Goal: Obtain resource: Download file/media

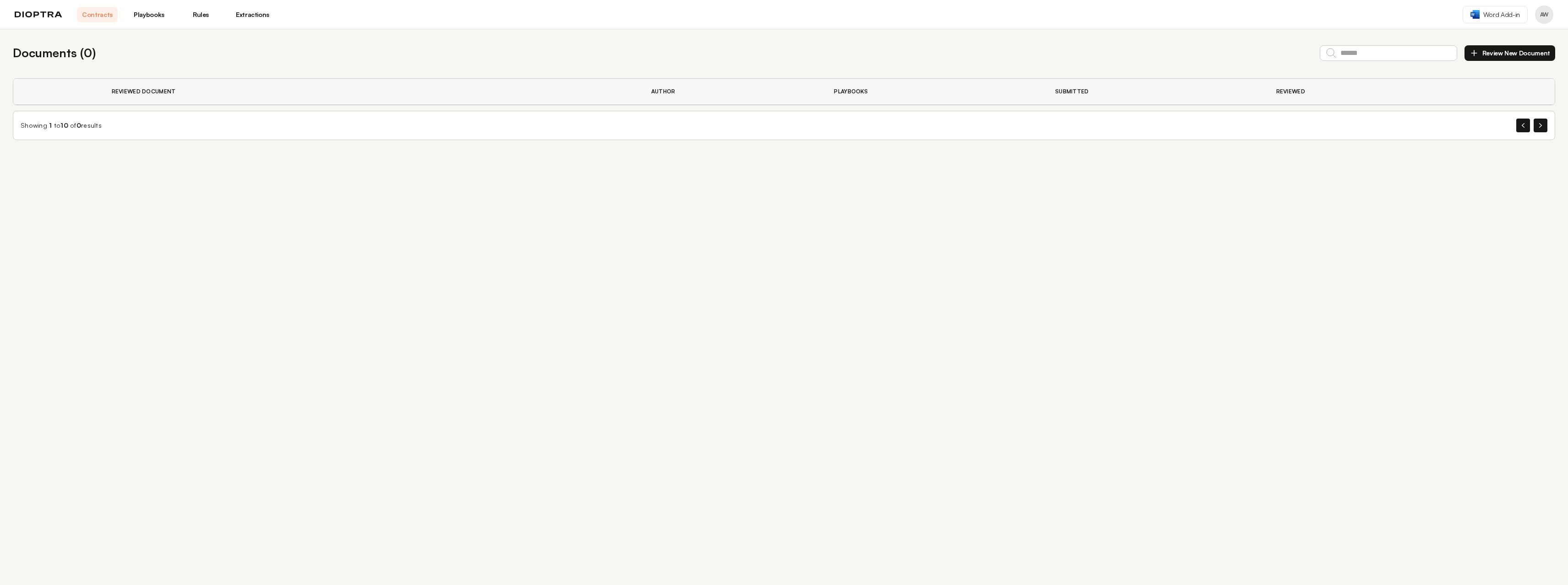
click at [257, 18] on link "Extractions" at bounding box center [252, 15] width 41 height 16
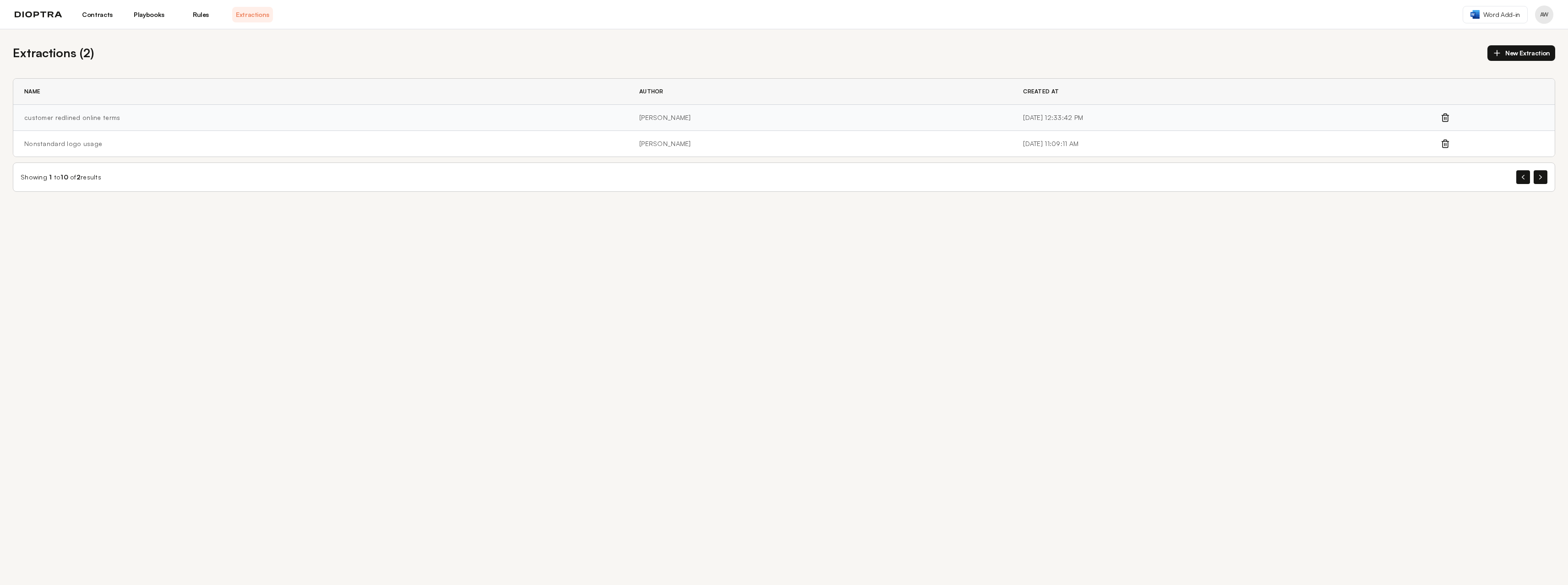
click at [217, 122] on td "customer redlined online terms" at bounding box center [321, 117] width 615 height 26
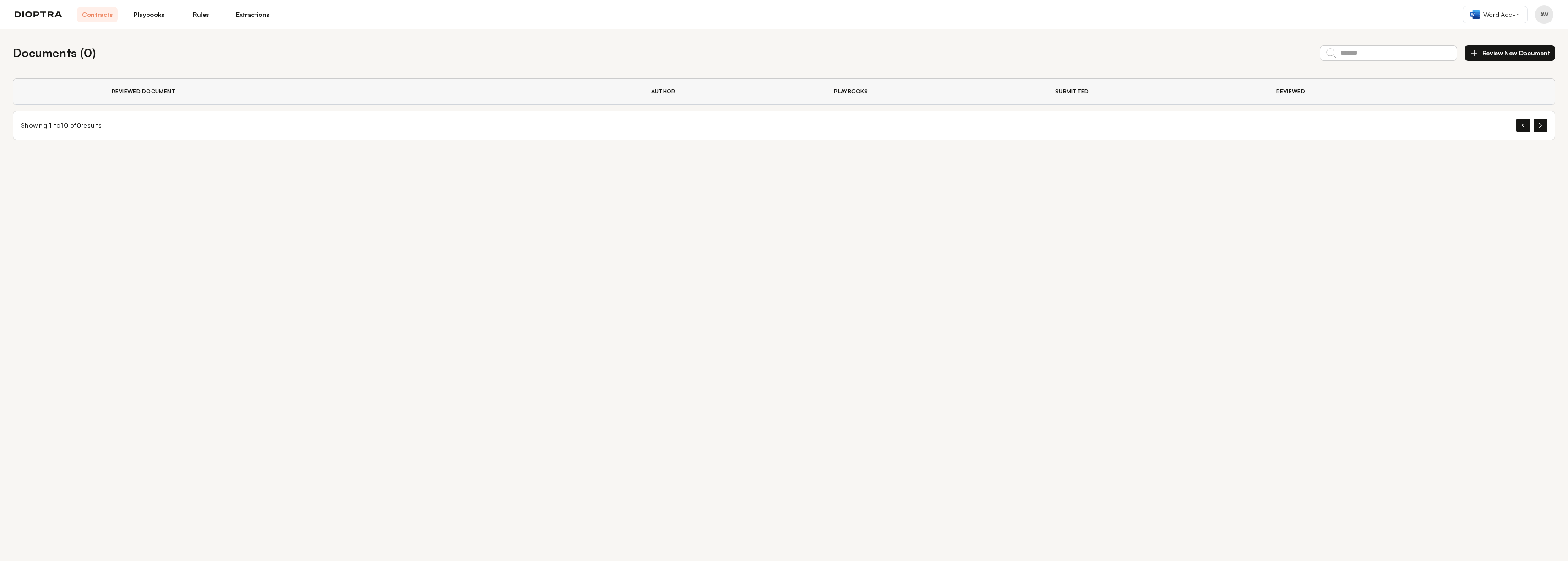
click at [221, 13] on link "Rules" at bounding box center [200, 15] width 41 height 16
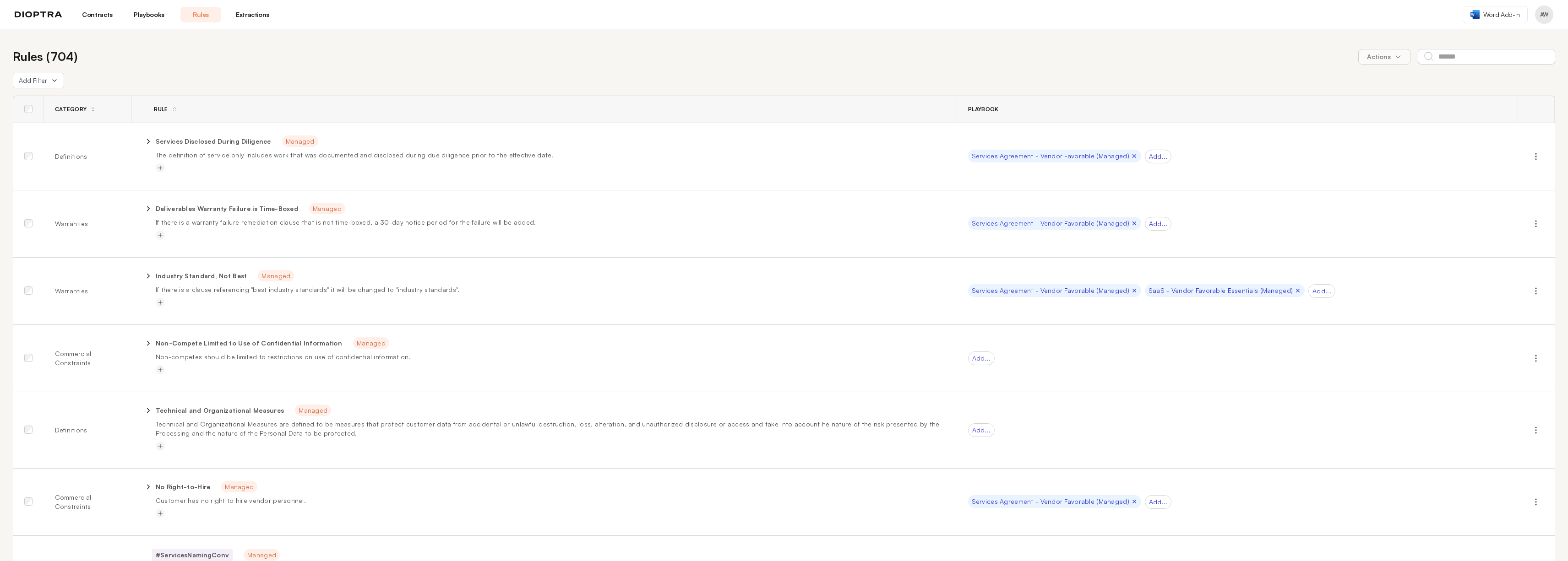
click at [265, 23] on header "Contracts Playbooks Rules Extractions Word Add-in AW" at bounding box center [784, 15] width 1568 height 29
click at [267, 16] on link "Extractions" at bounding box center [252, 15] width 41 height 16
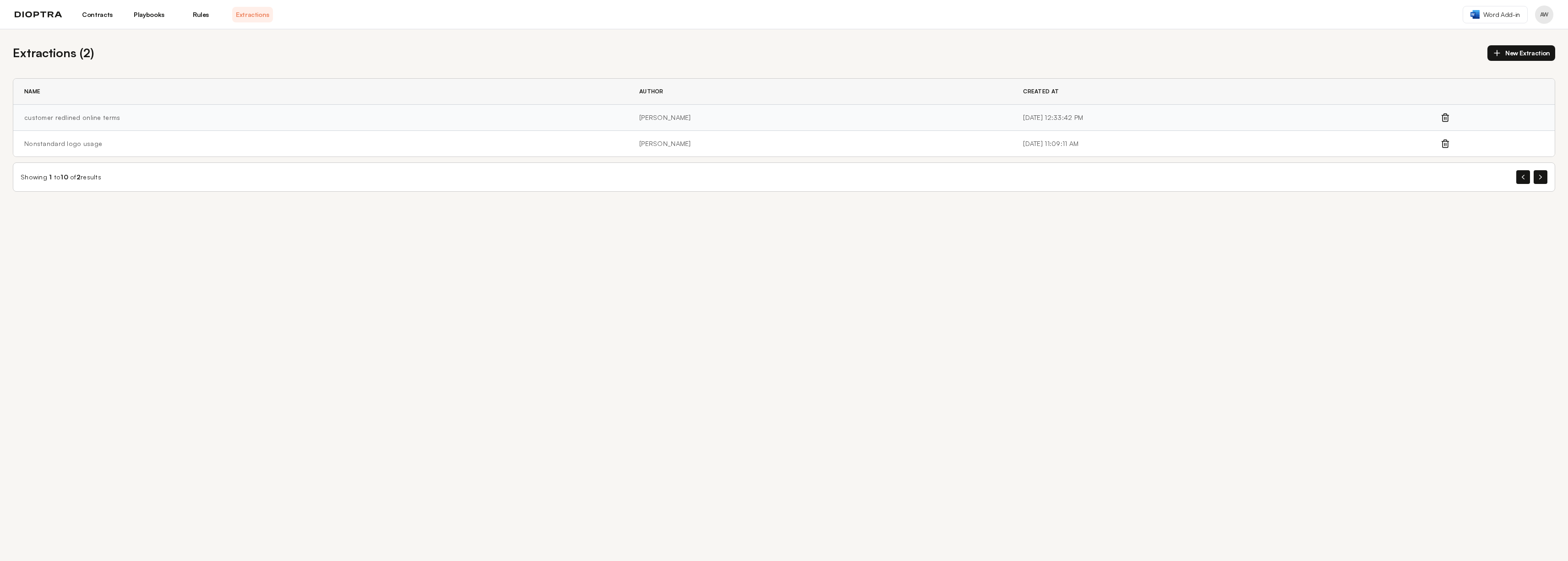
click at [271, 125] on td "customer redlined online terms" at bounding box center [321, 117] width 615 height 26
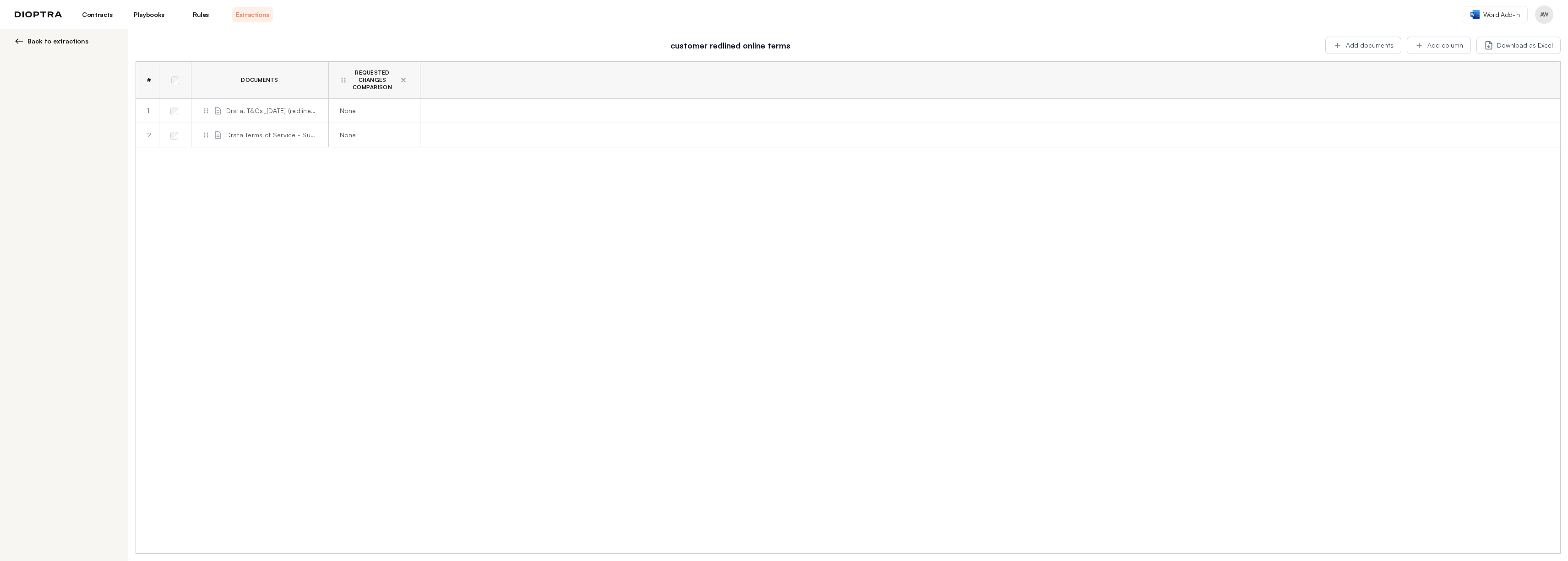
click at [368, 84] on span "Requested Changes Comparison" at bounding box center [372, 80] width 43 height 22
click at [358, 91] on span "Requested Changes Comparison" at bounding box center [372, 80] width 43 height 22
click at [344, 84] on icon at bounding box center [343, 80] width 7 height 7
click at [368, 86] on span "Requested Changes Comparison" at bounding box center [372, 80] width 43 height 22
click at [250, 123] on td "Drata, T&Cs_09.08.25 (redlines v1)_CD (1).docx" at bounding box center [260, 111] width 138 height 24
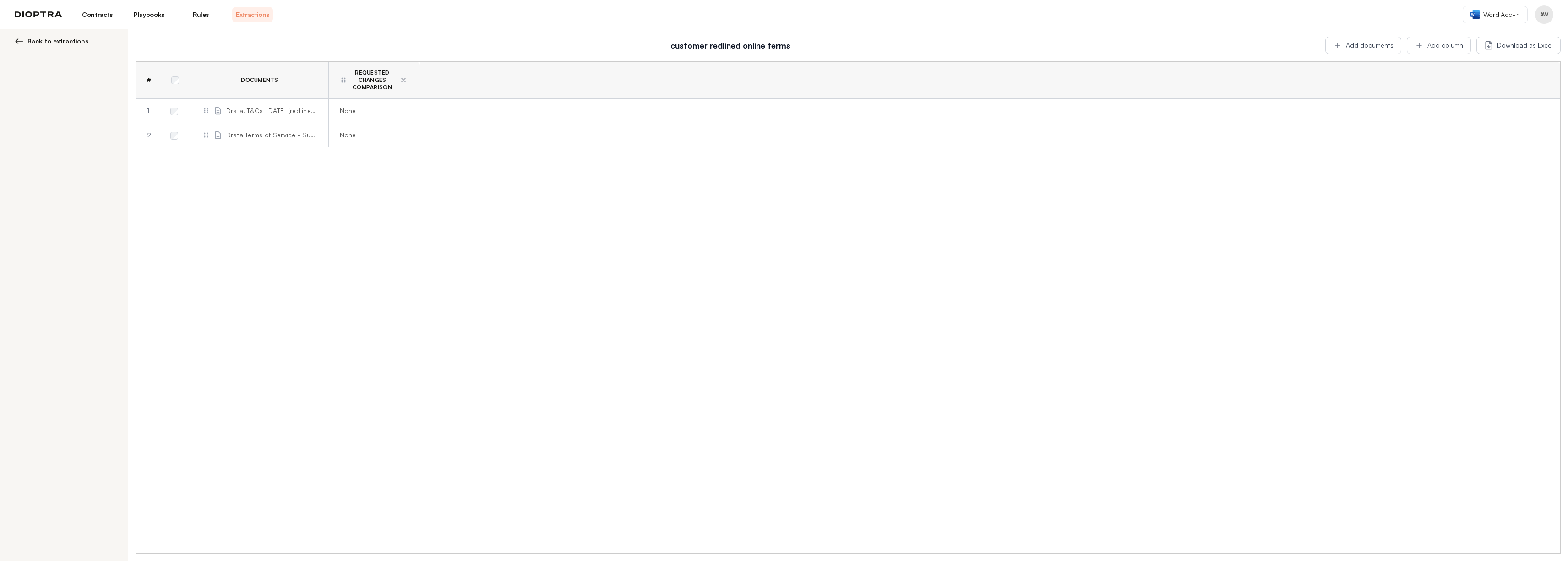
click at [73, 40] on span "Back to extractions" at bounding box center [58, 41] width 61 height 9
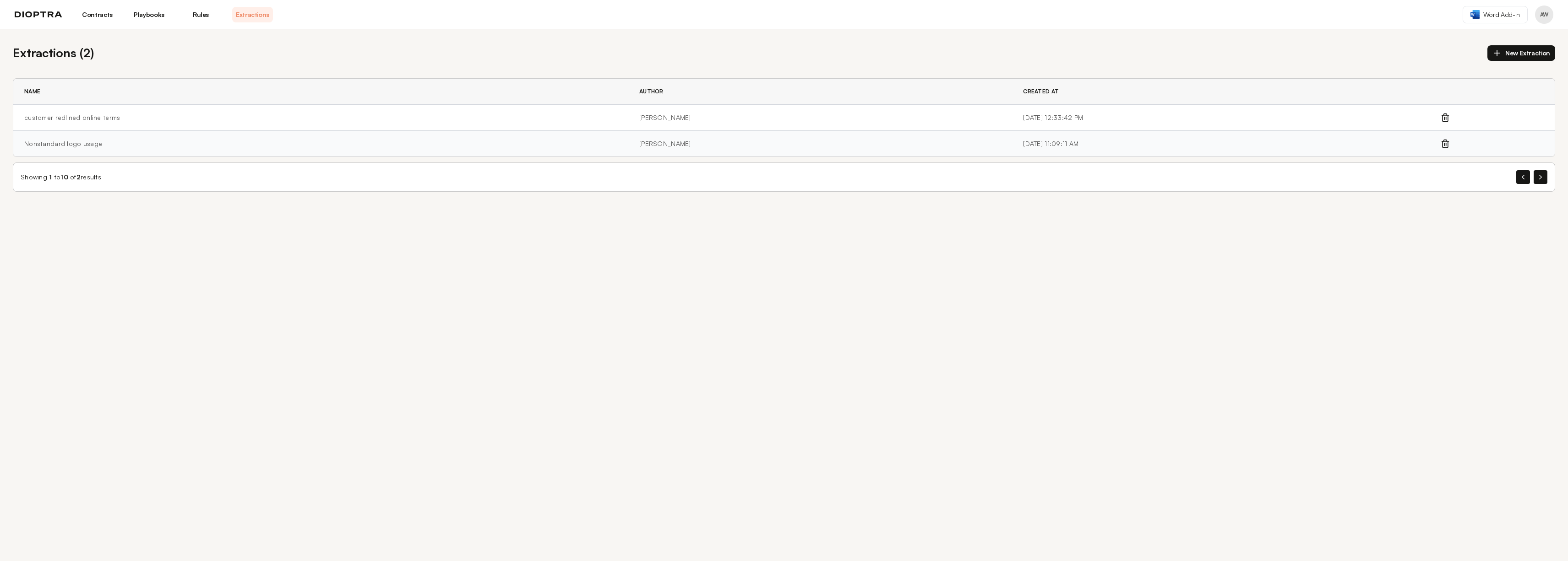
click at [133, 149] on td "Nonstandard logo usage" at bounding box center [321, 144] width 615 height 26
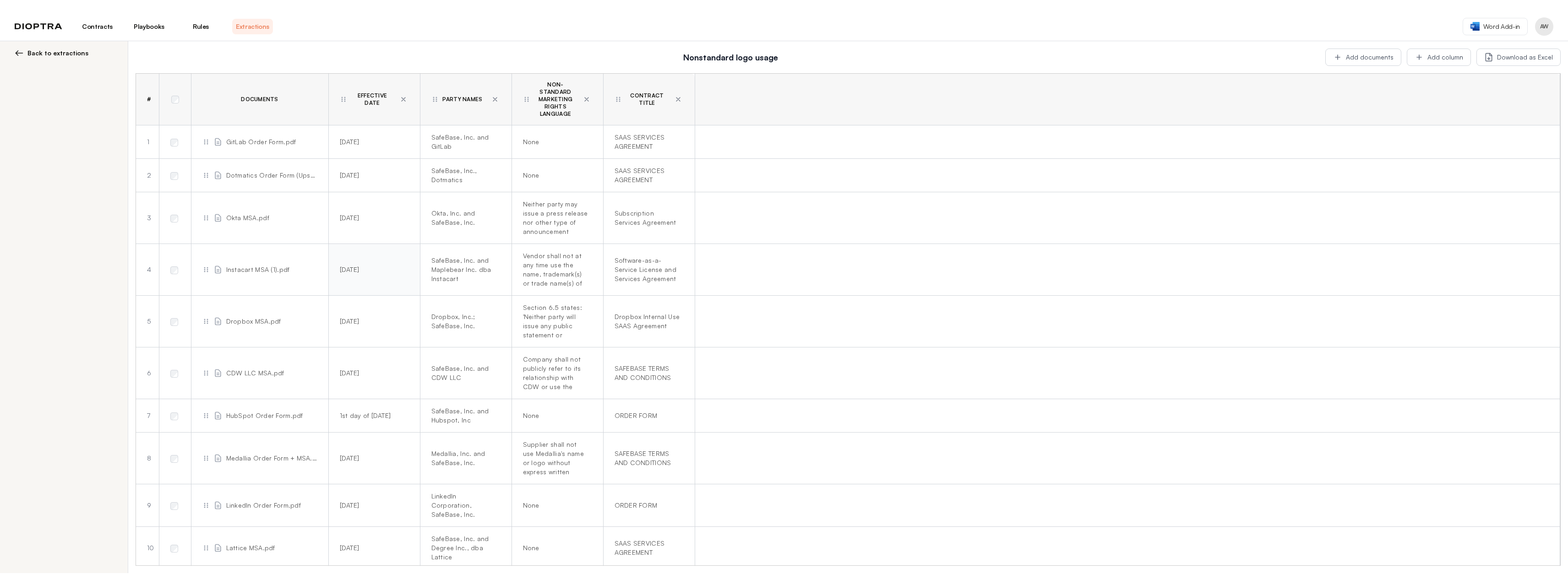
scroll to position [2, 0]
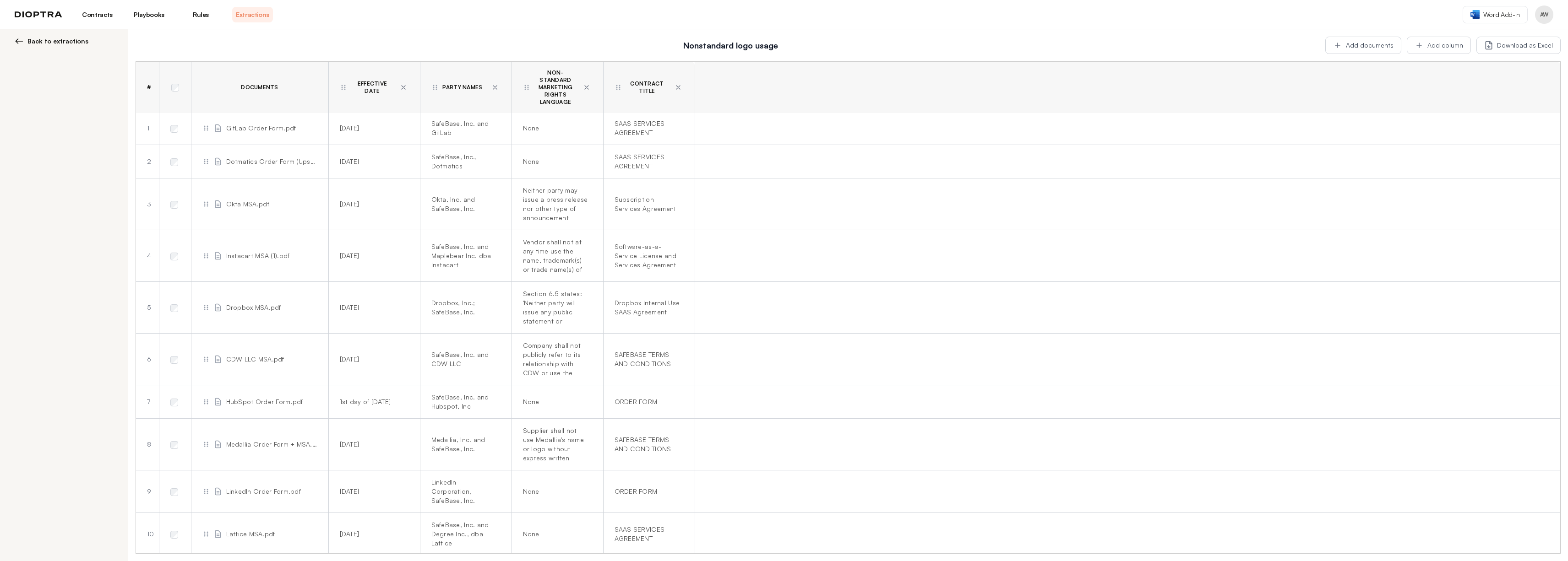
click at [1501, 34] on div "Nonstandard logo usage Add documents Add column Download as Excel # Documents E…" at bounding box center [848, 295] width 1440 height 532
click at [1502, 44] on button "Download as Excel" at bounding box center [1519, 45] width 84 height 18
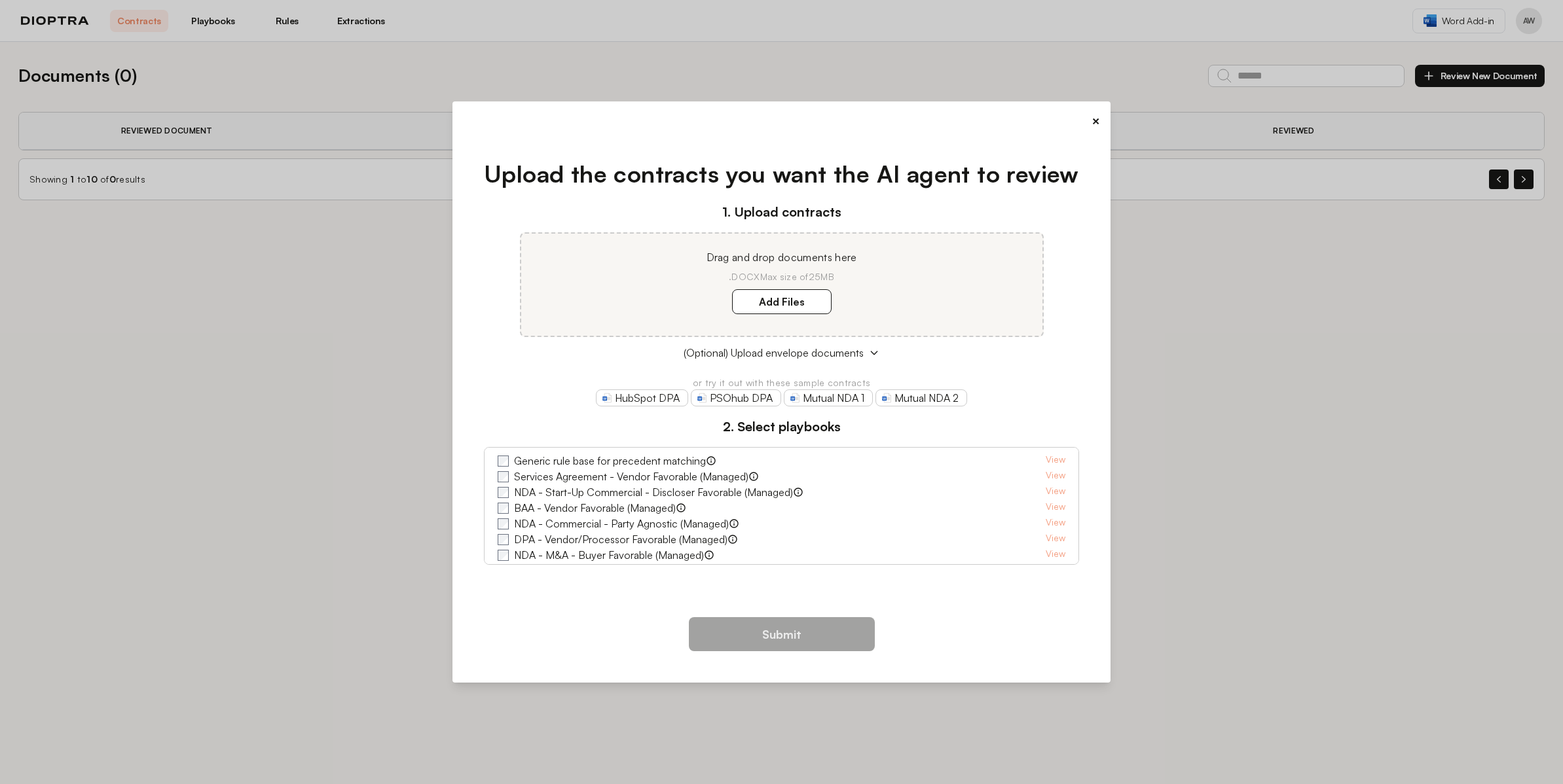
click at [64, 28] on div "× Upload the contracts you want the AI agent to review 1. Upload contracts Drag…" at bounding box center [782, 392] width 1563 height 784
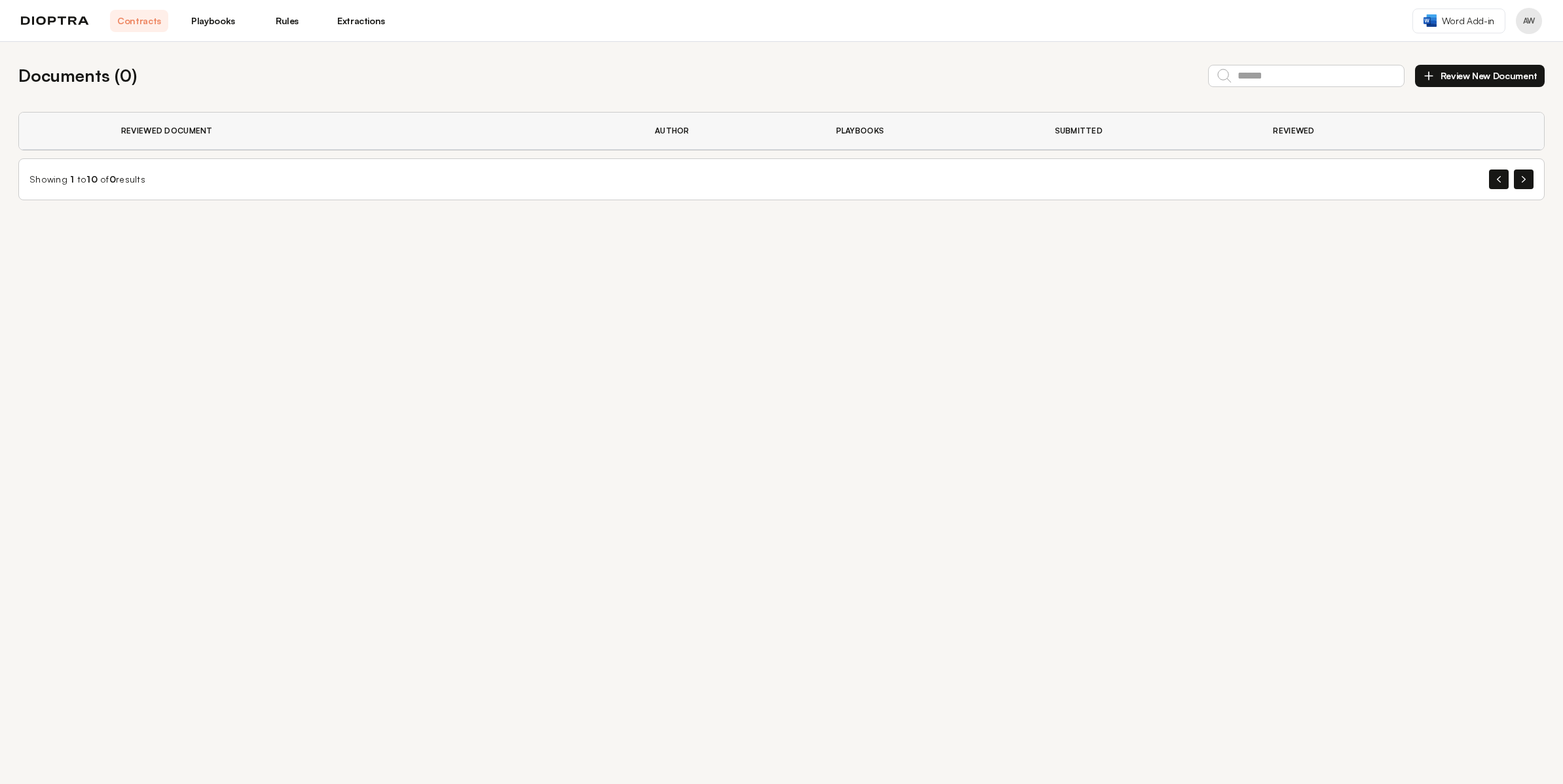
click at [366, 25] on link "Extractions" at bounding box center [360, 21] width 58 height 23
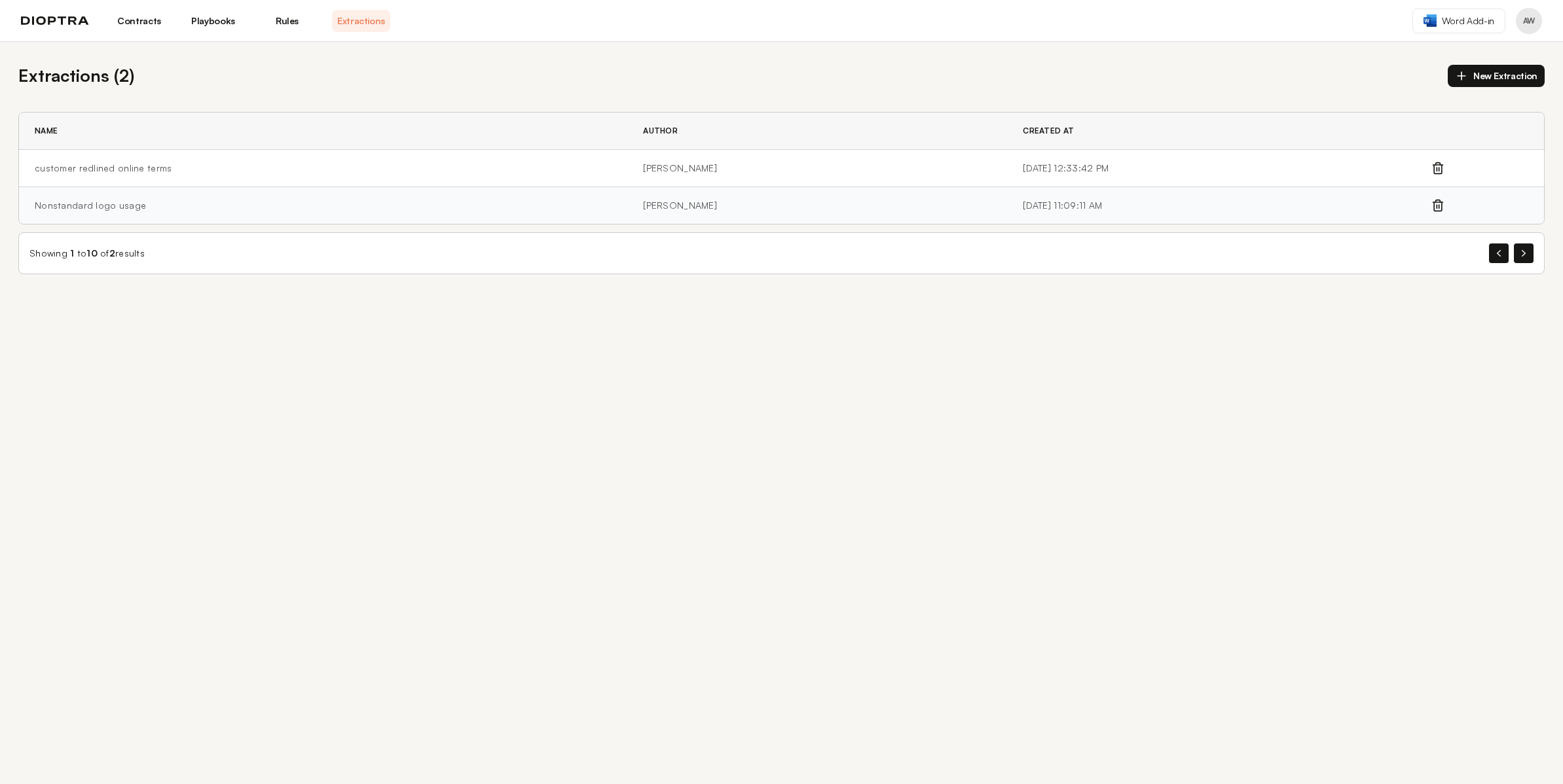
click at [272, 222] on td "Nonstandard logo usage" at bounding box center [323, 205] width 608 height 37
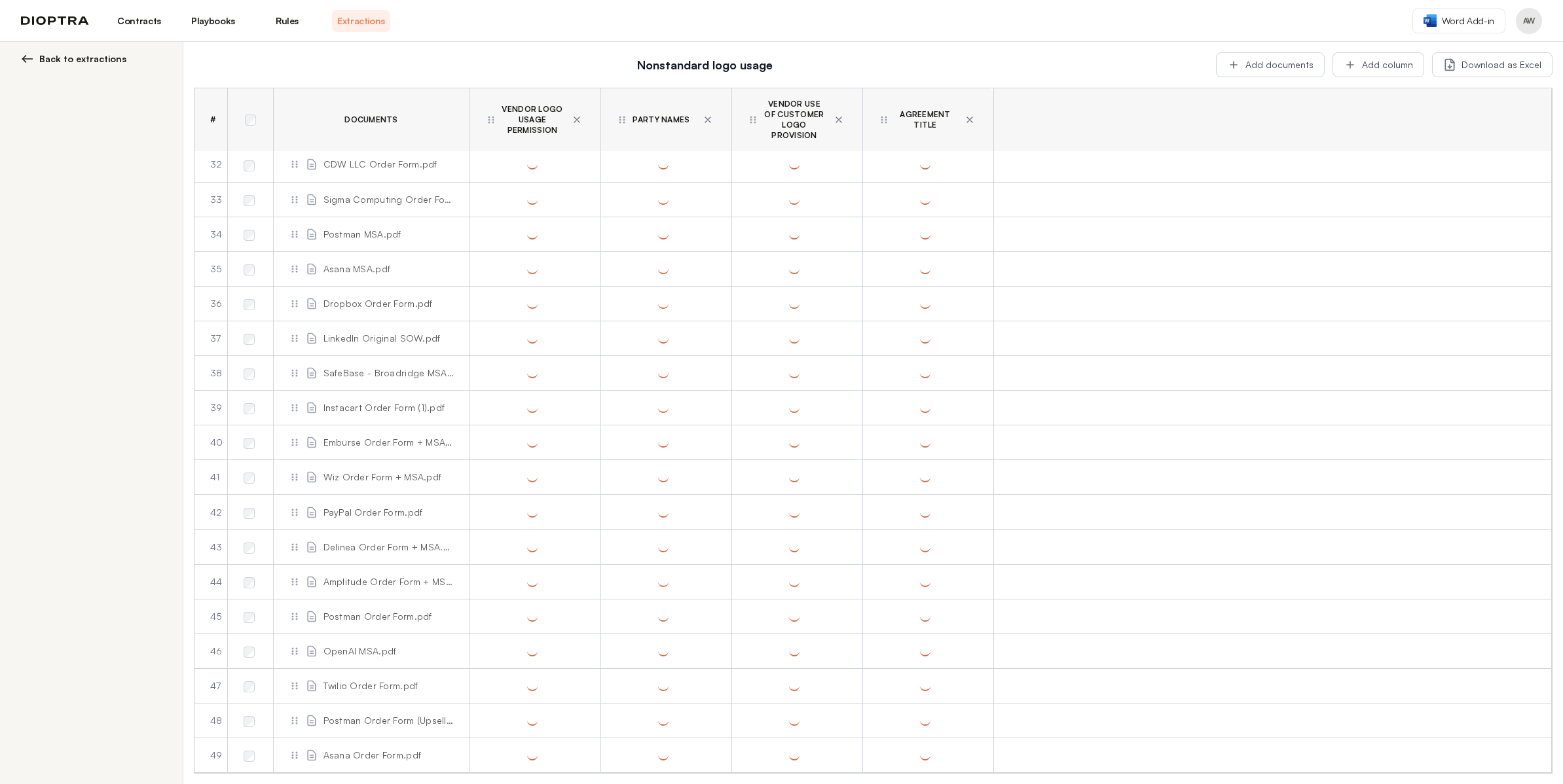
scroll to position [2172, 0]
